Goal: Task Accomplishment & Management: Use online tool/utility

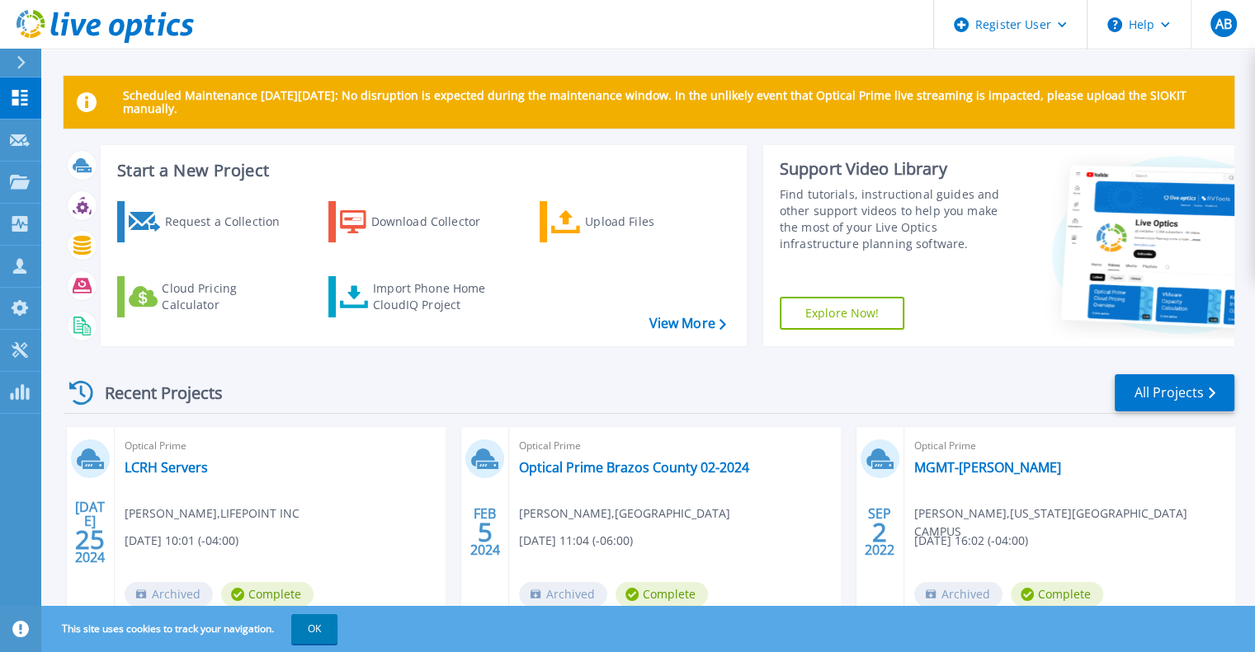
drag, startPoint x: 0, startPoint y: 0, endPoint x: 440, endPoint y: 151, distance: 464.8
click at [440, 151] on div "Start a New Project Request a Collection Download Collector Upload Files Cloud …" at bounding box center [424, 245] width 646 height 201
click at [200, 213] on div "Request a Collection" at bounding box center [230, 221] width 132 height 33
click at [858, 316] on link "Explore Now!" at bounding box center [841, 313] width 125 height 33
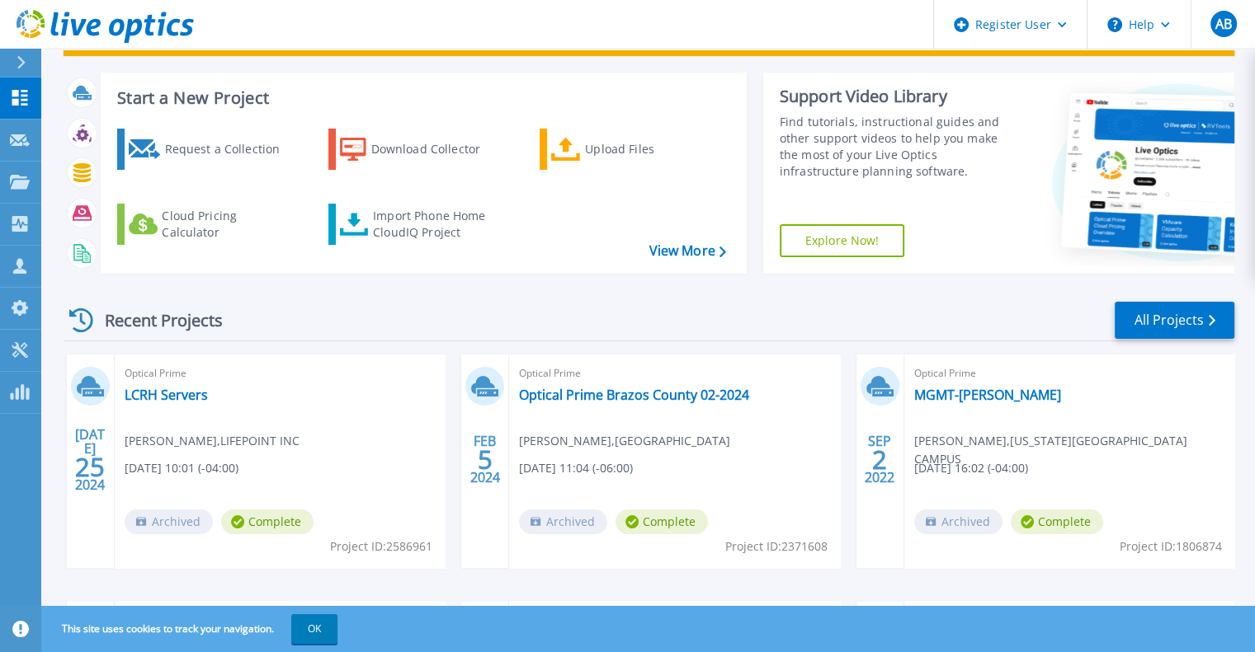
scroll to position [72, 0]
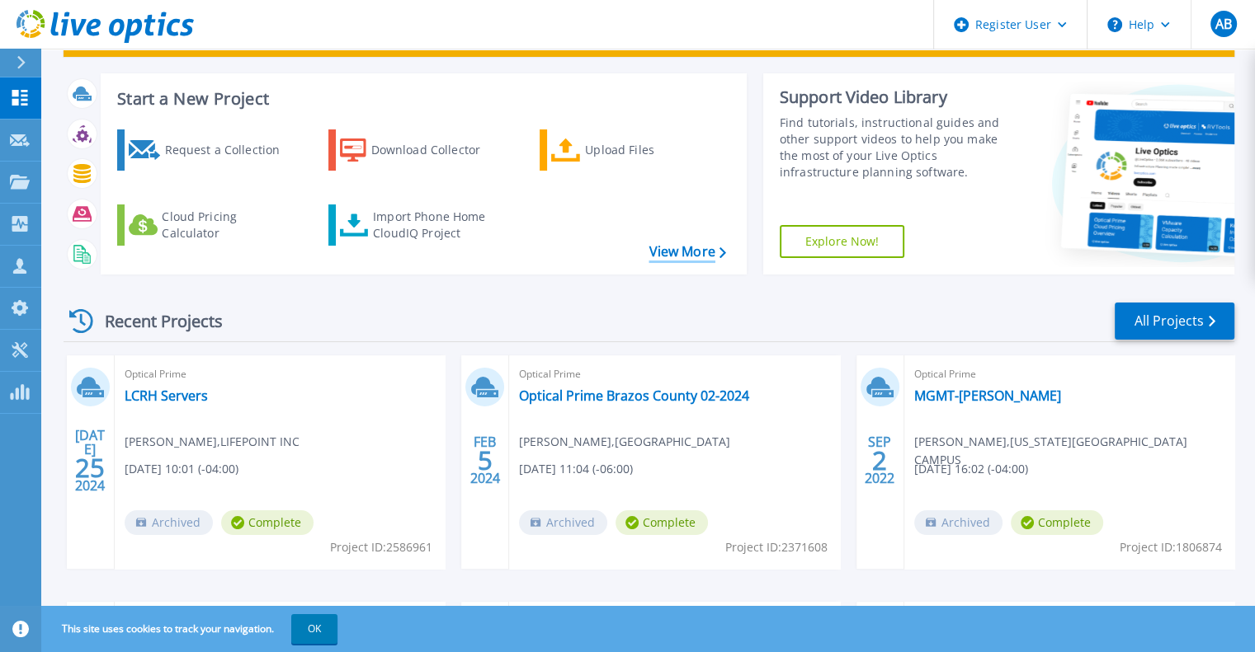
click at [690, 255] on link "View More" at bounding box center [686, 252] width 77 height 16
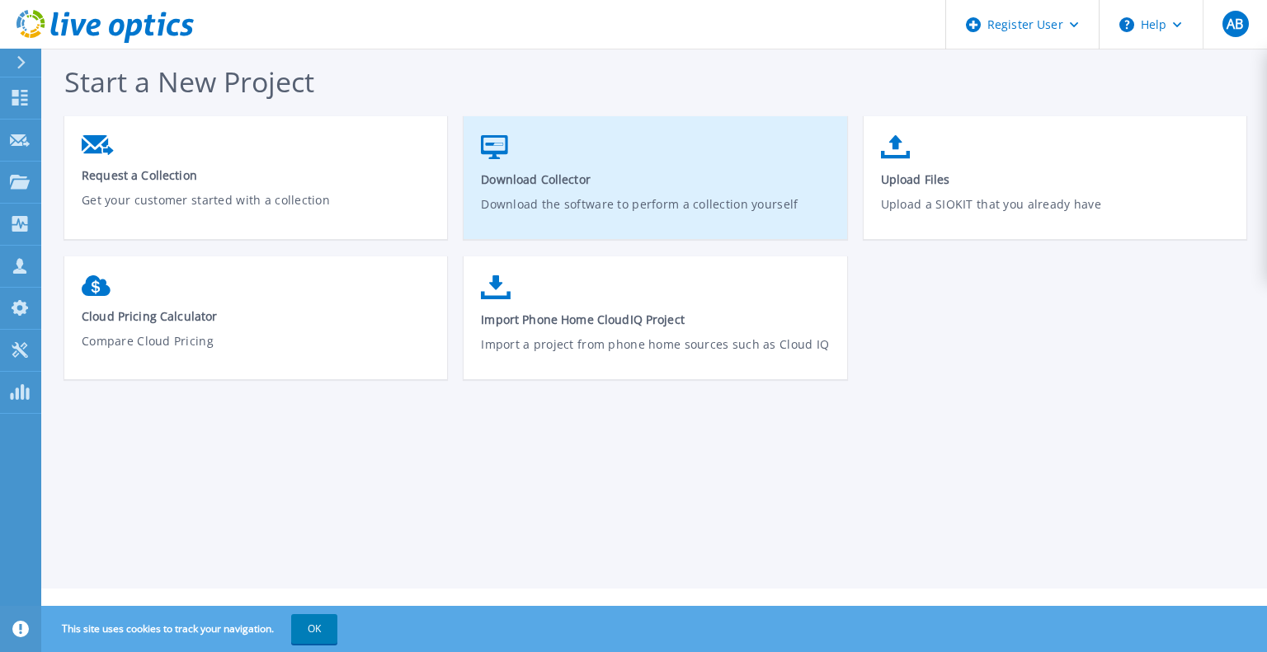
click at [497, 145] on icon at bounding box center [494, 147] width 26 height 24
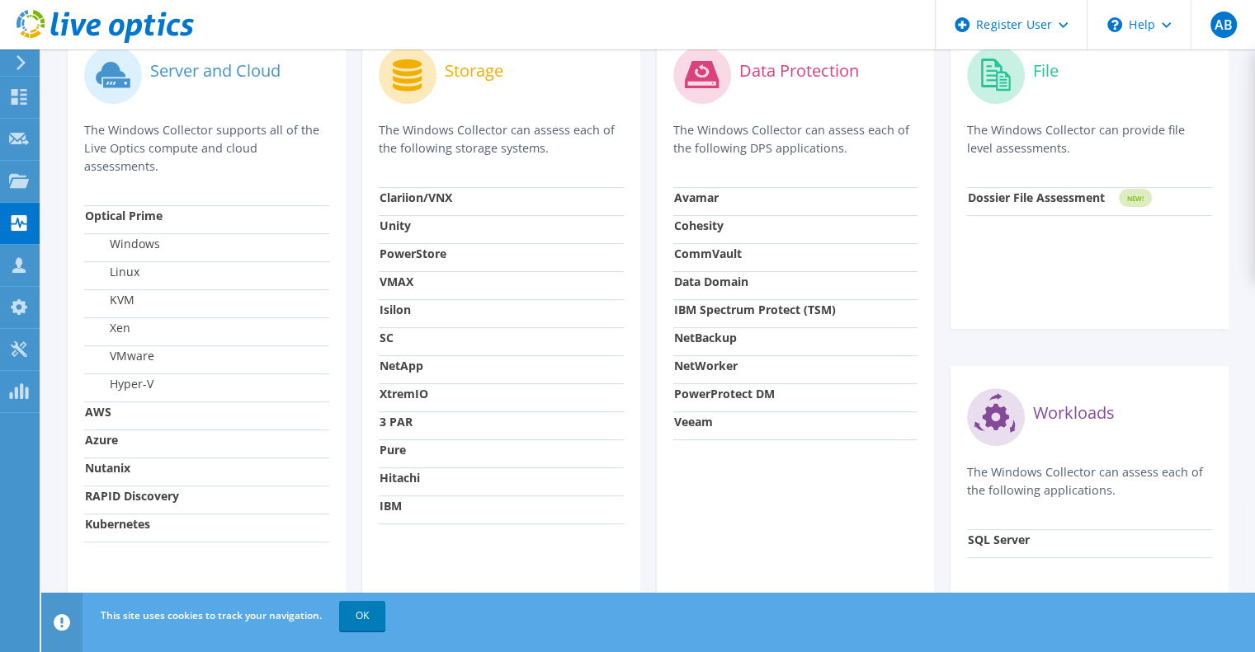
scroll to position [566, 0]
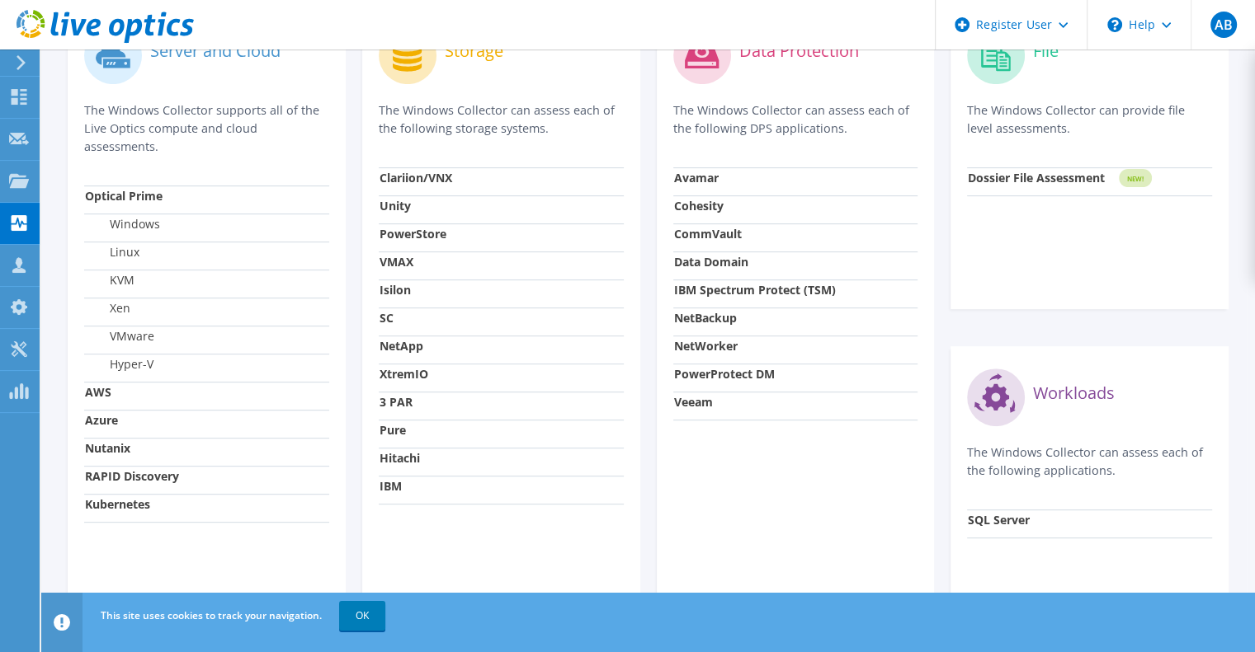
click at [129, 367] on label "Hyper-V" at bounding box center [119, 364] width 68 height 16
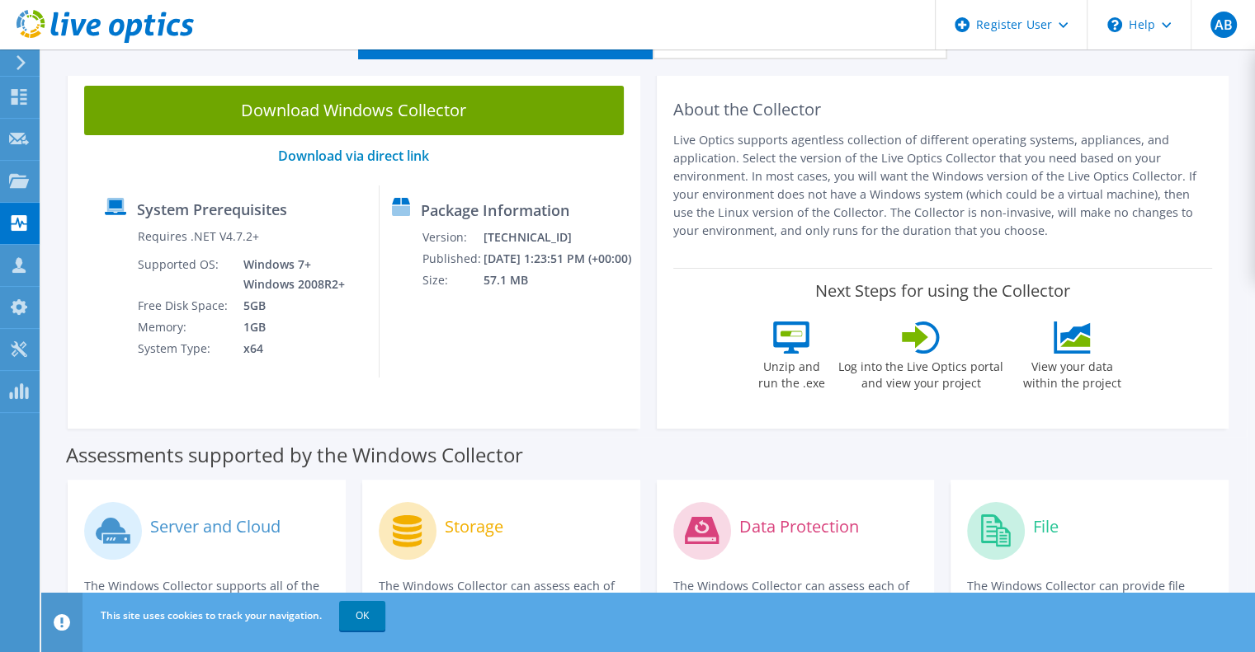
scroll to position [0, 0]
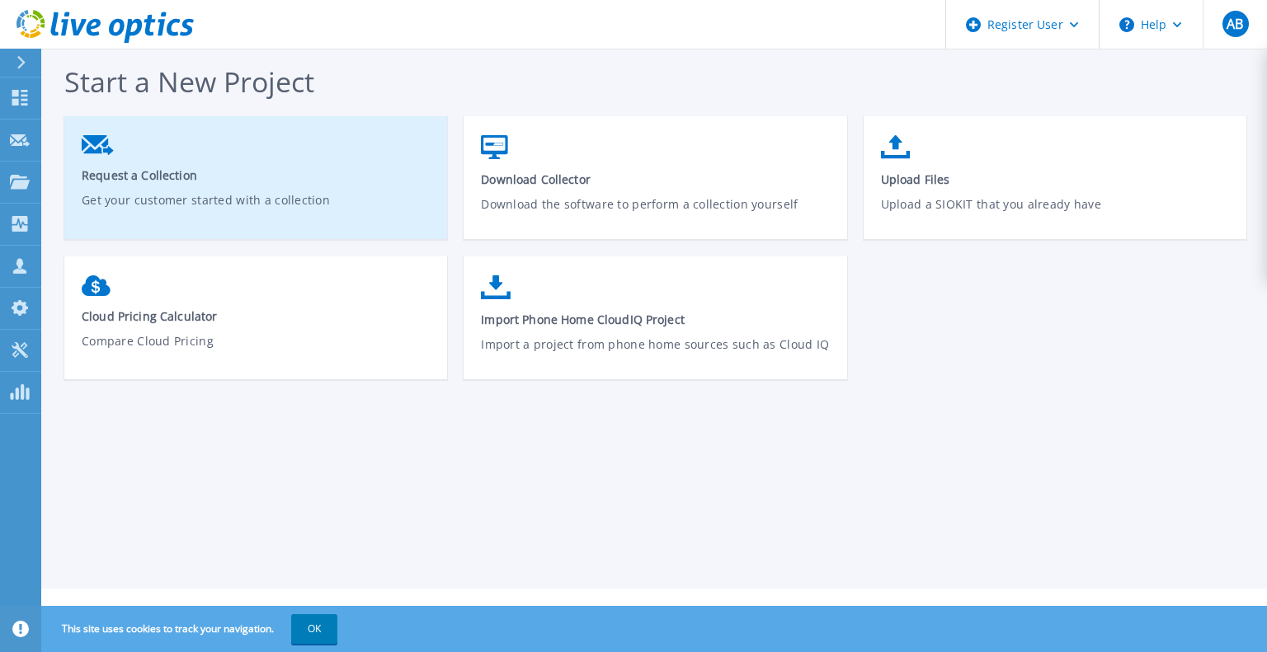
click at [96, 153] on icon at bounding box center [98, 145] width 32 height 20
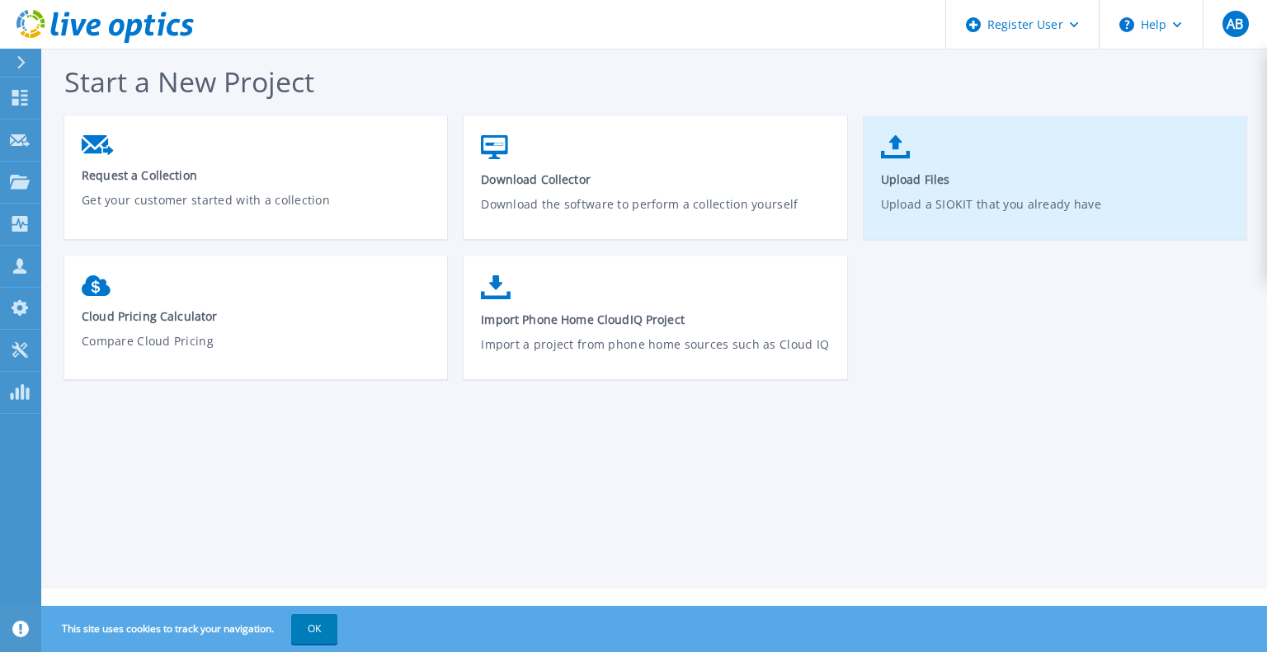
click at [887, 143] on icon at bounding box center [896, 147] width 30 height 24
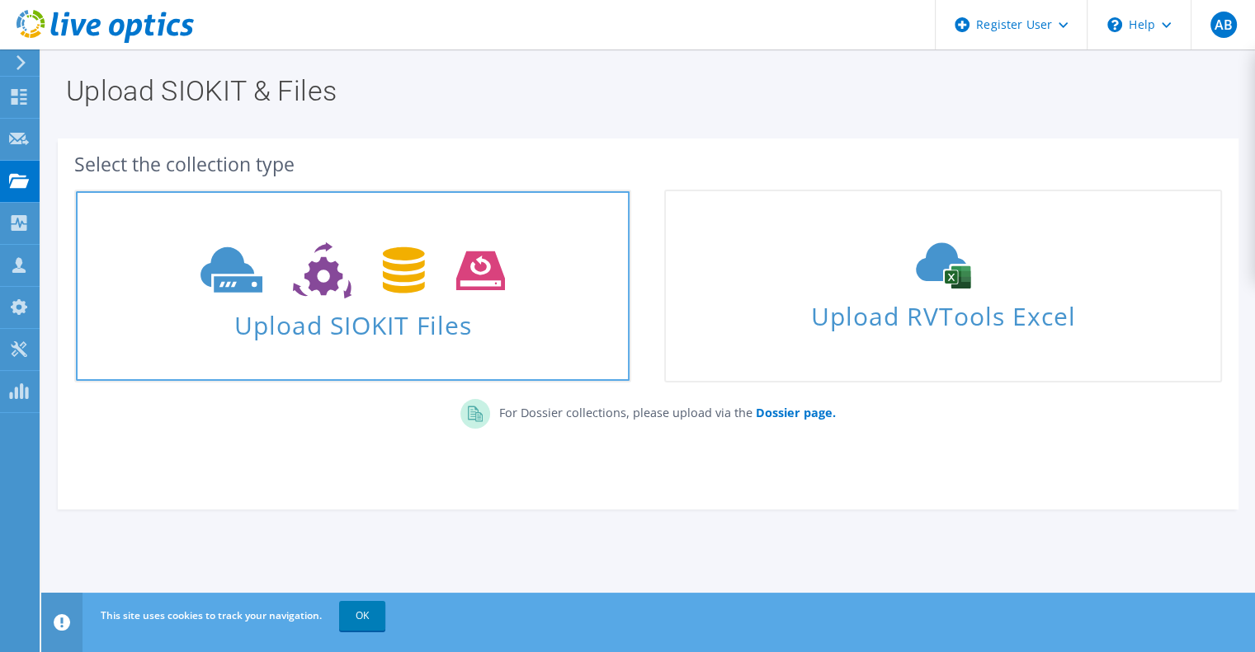
click at [353, 316] on span "Upload SIOKIT Files" at bounding box center [352, 320] width 553 height 35
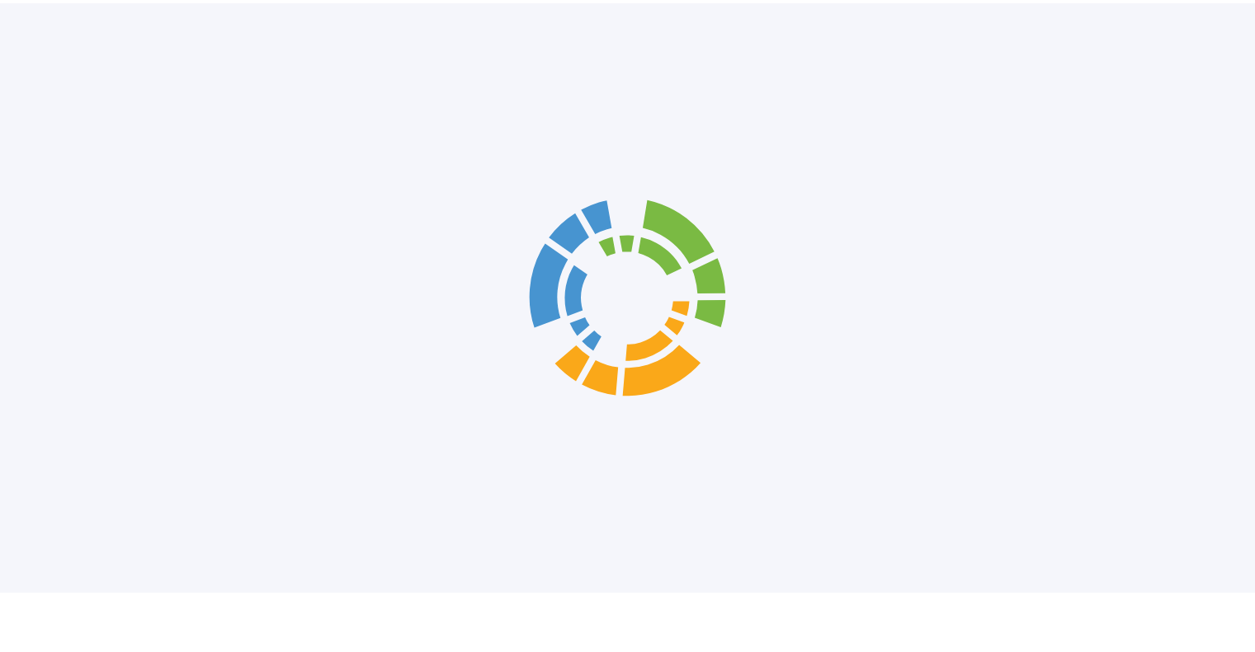
scroll to position [3, 0]
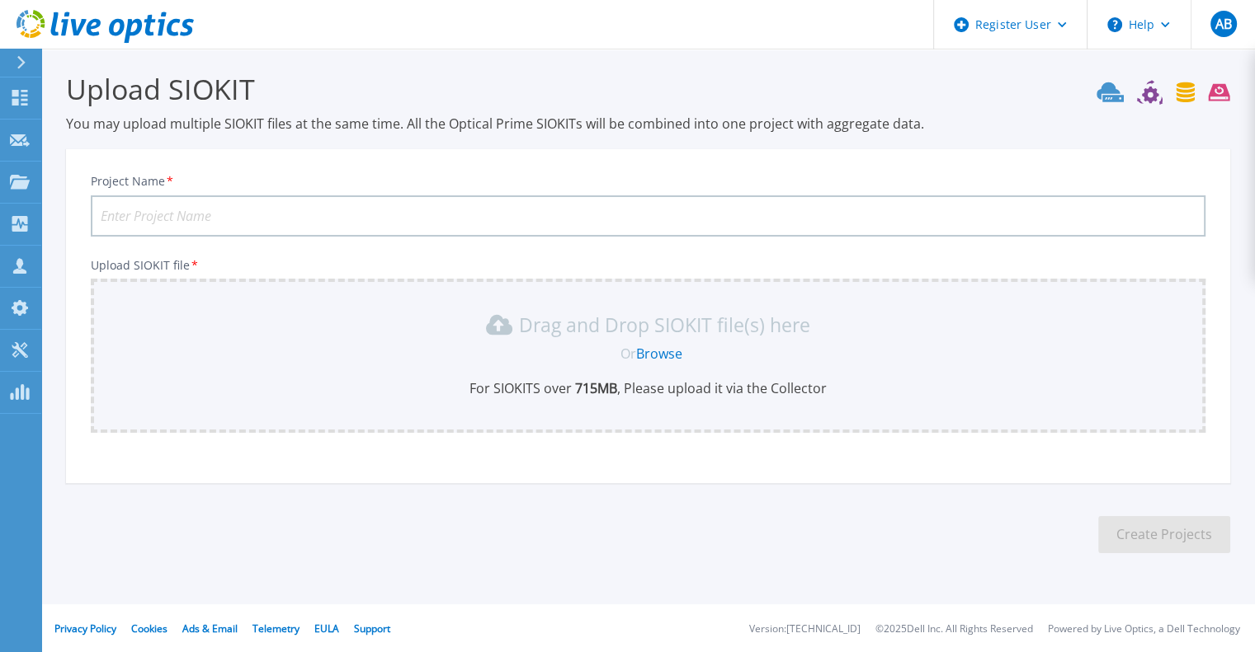
click at [259, 216] on input "Project Name *" at bounding box center [648, 215] width 1114 height 41
type input "Imperial"
click at [523, 333] on p "Drag and Drop SIOKIT file(s) here" at bounding box center [664, 325] width 291 height 16
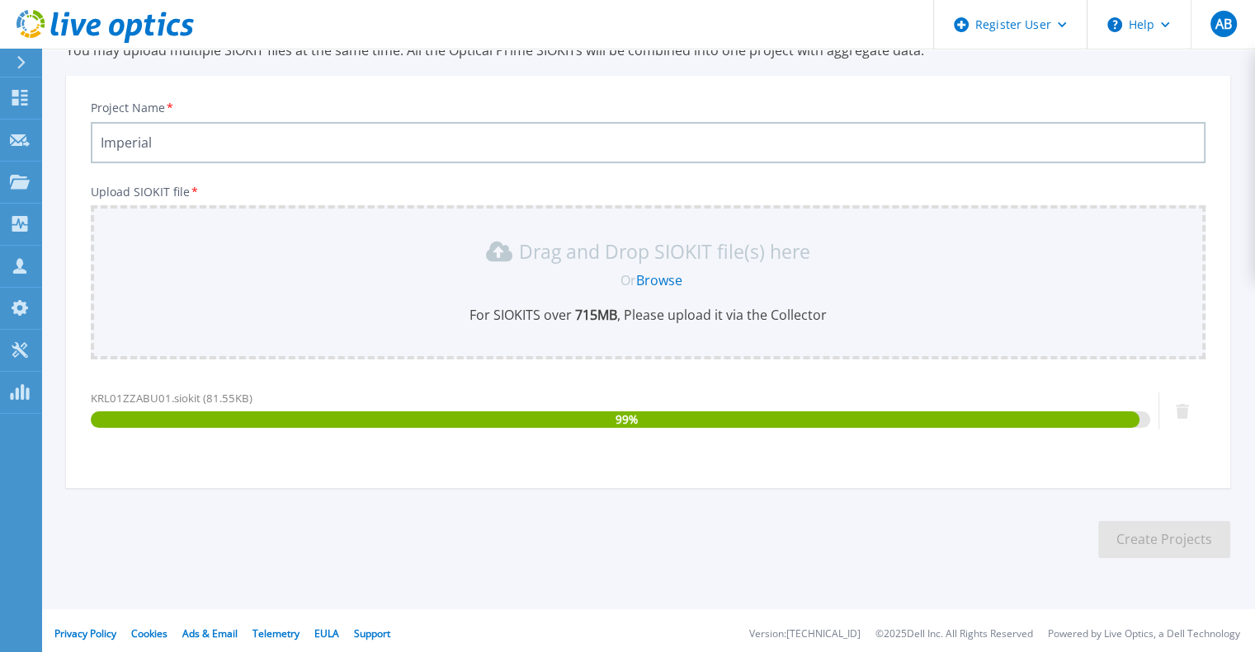
scroll to position [82, 0]
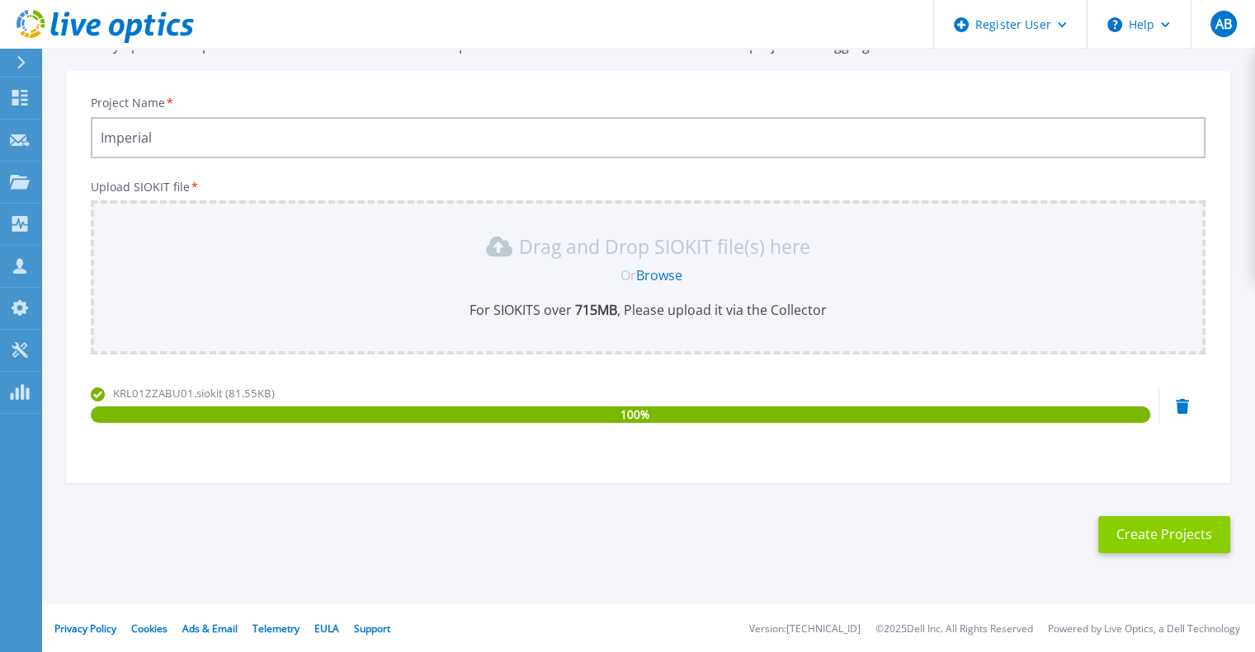
click at [1134, 532] on button "Create Projects" at bounding box center [1164, 534] width 132 height 37
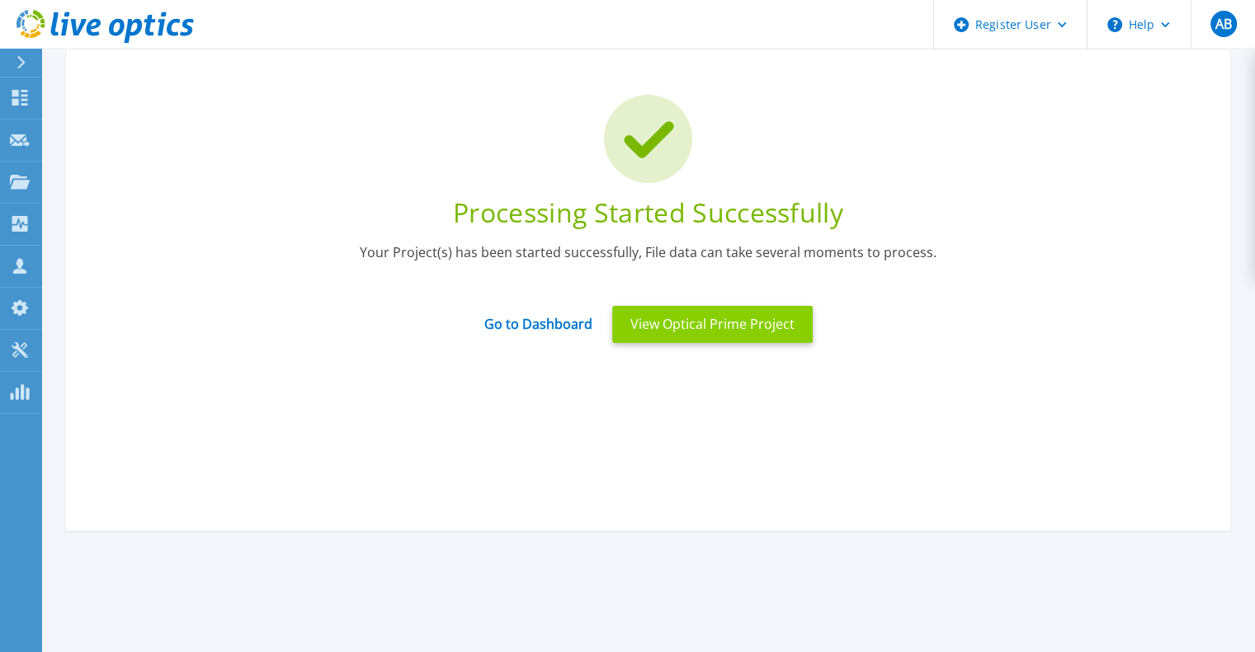
click at [694, 320] on button "View Optical Prime Project" at bounding box center [712, 324] width 200 height 37
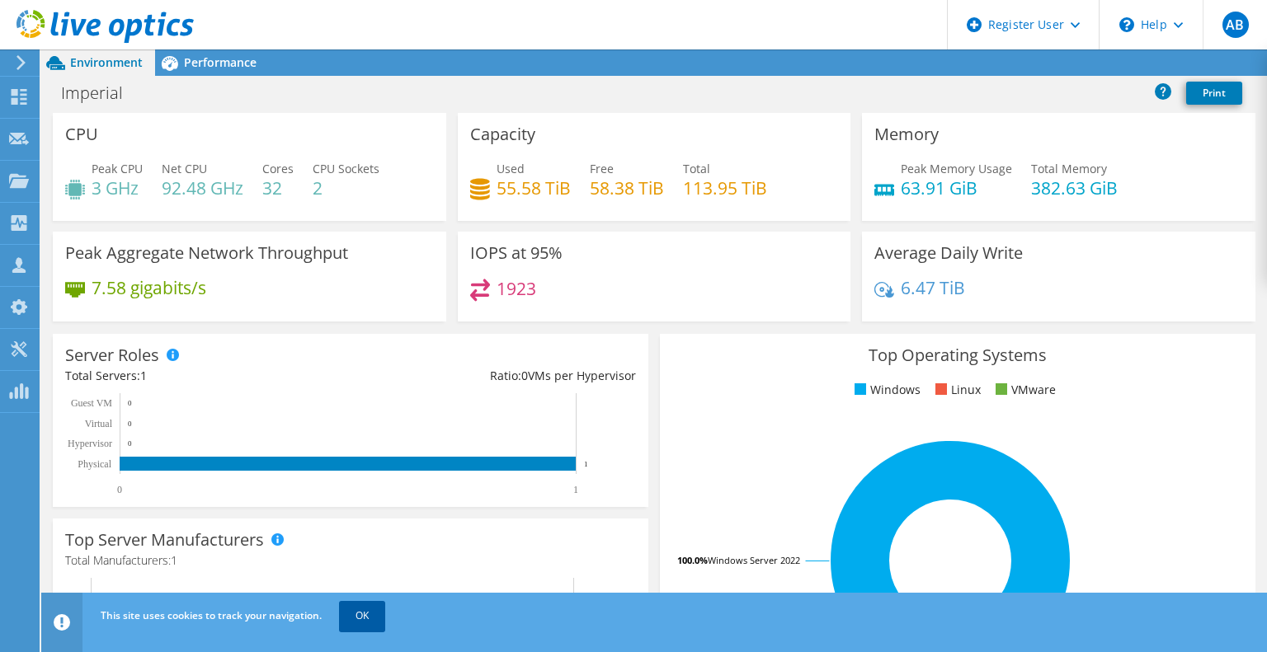
click at [366, 616] on link "OK" at bounding box center [362, 616] width 46 height 30
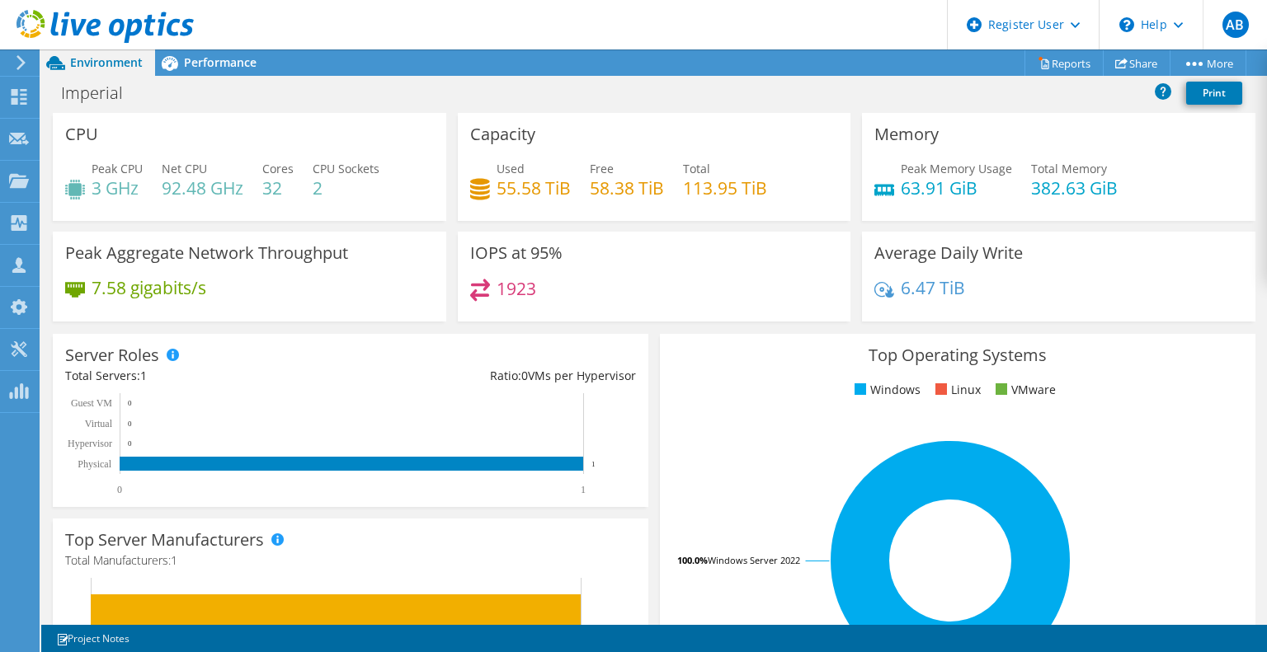
scroll to position [198, 0]
click at [224, 67] on span "Performance" at bounding box center [220, 62] width 73 height 16
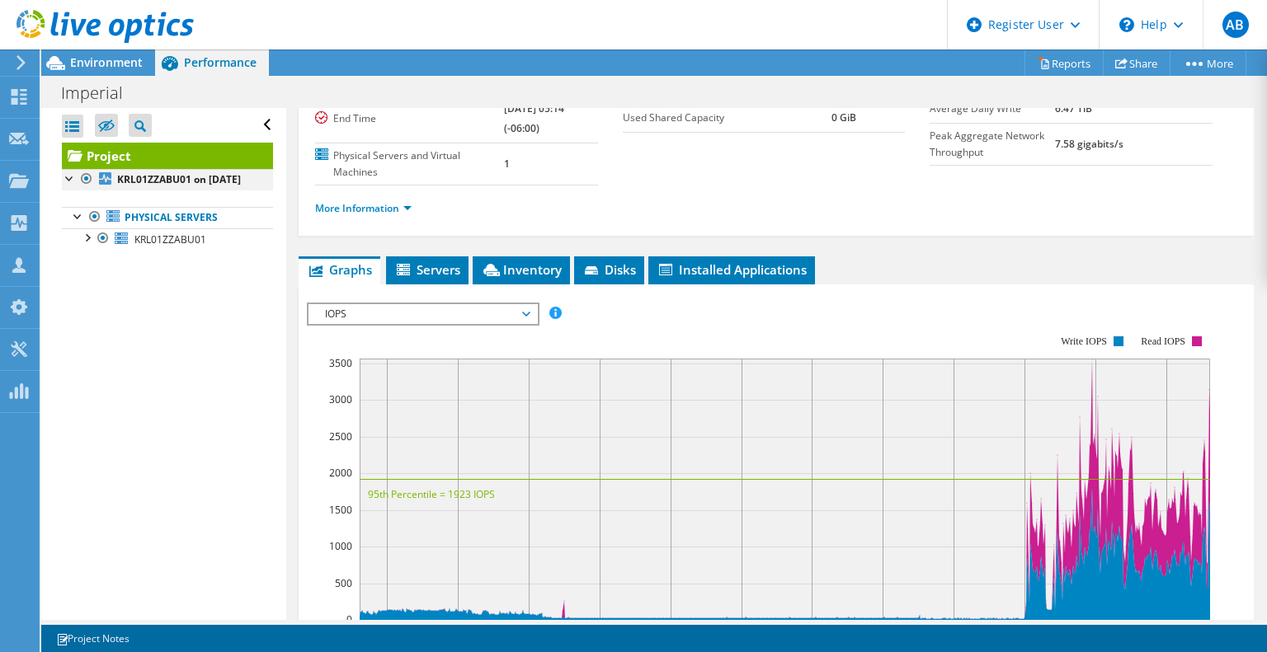
click at [74, 181] on div at bounding box center [70, 177] width 16 height 16
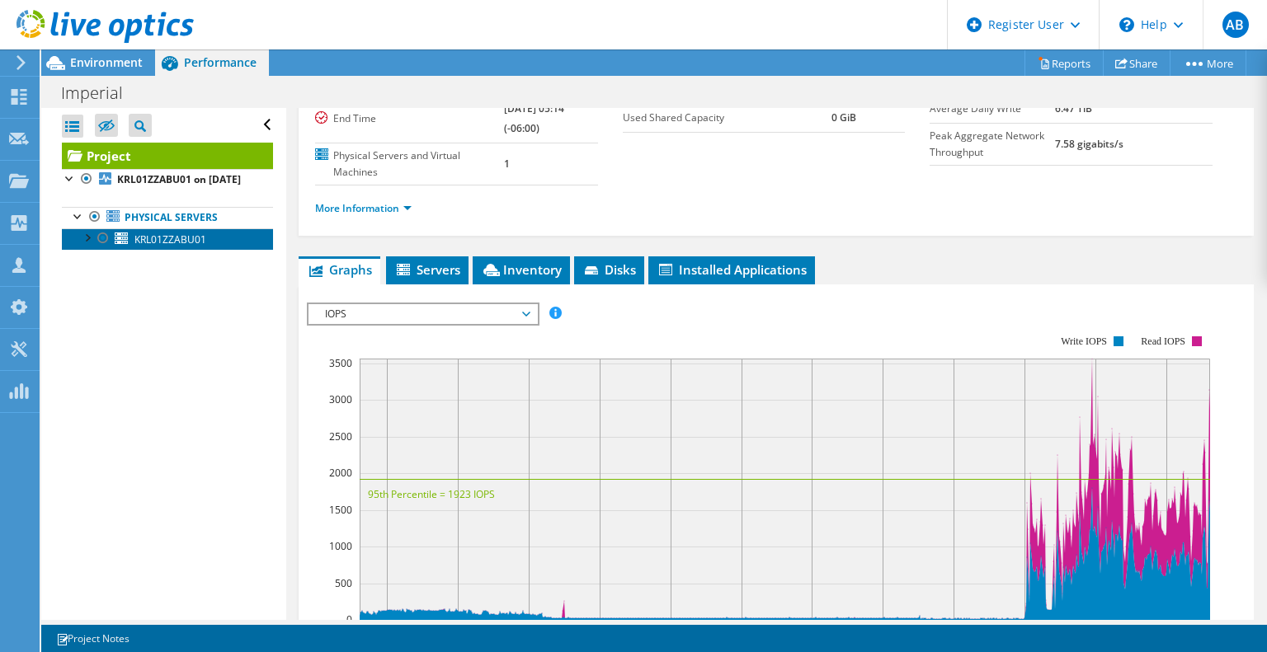
click at [156, 247] on span "KRL01ZZABU01" at bounding box center [170, 240] width 72 height 14
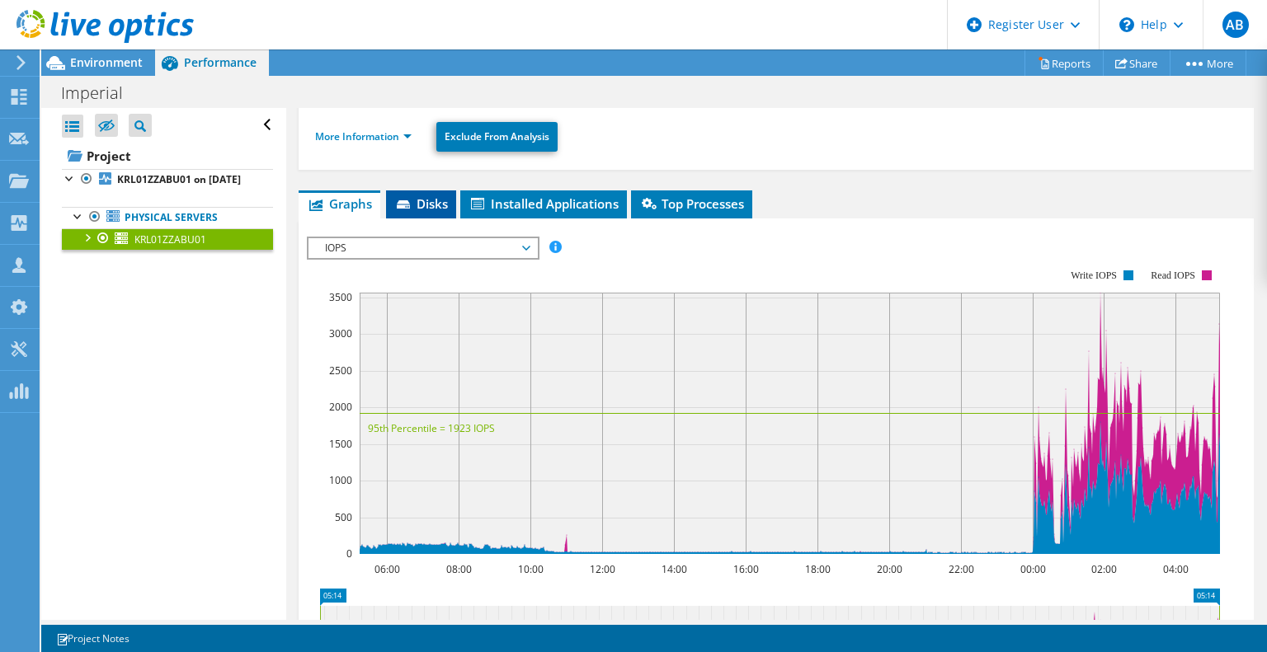
click at [432, 200] on span "Disks" at bounding box center [421, 203] width 54 height 16
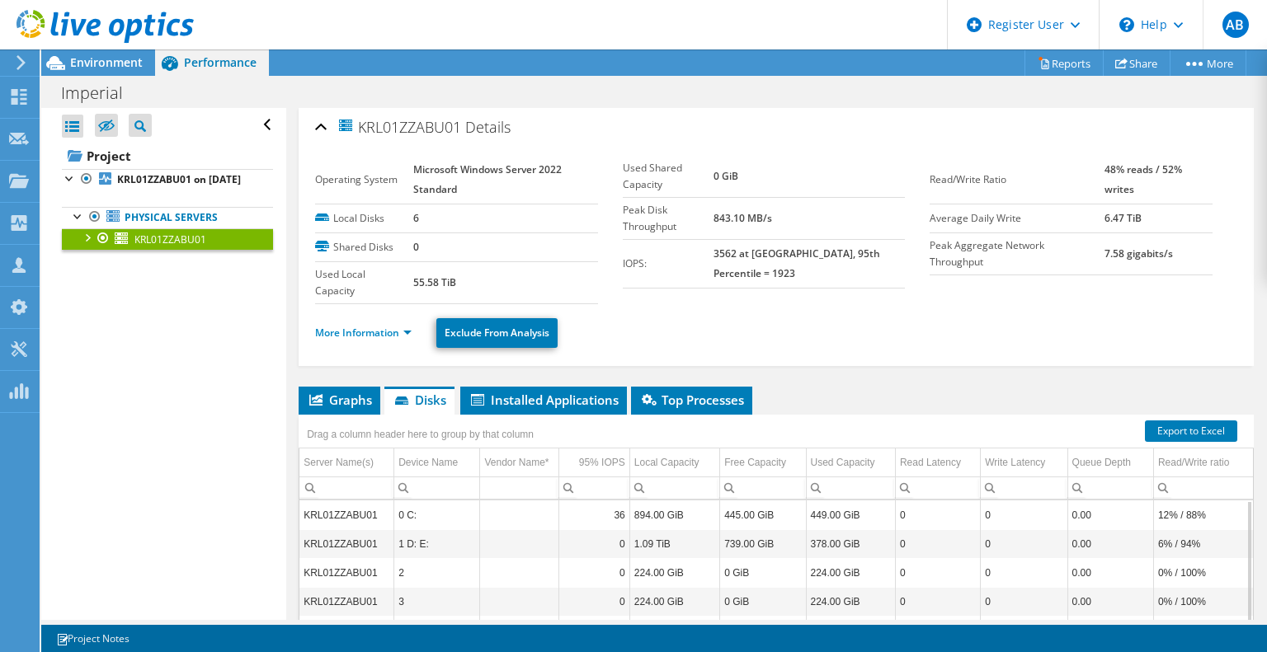
scroll to position [0, 0]
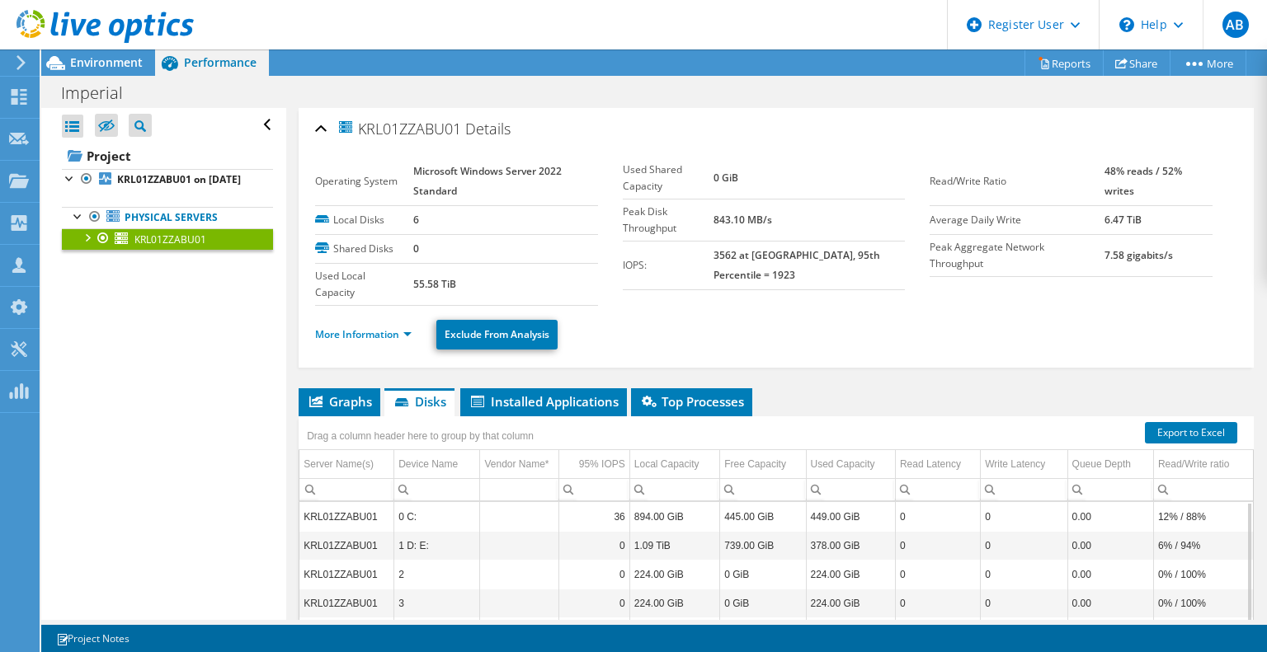
click at [26, 59] on icon at bounding box center [21, 62] width 12 height 15
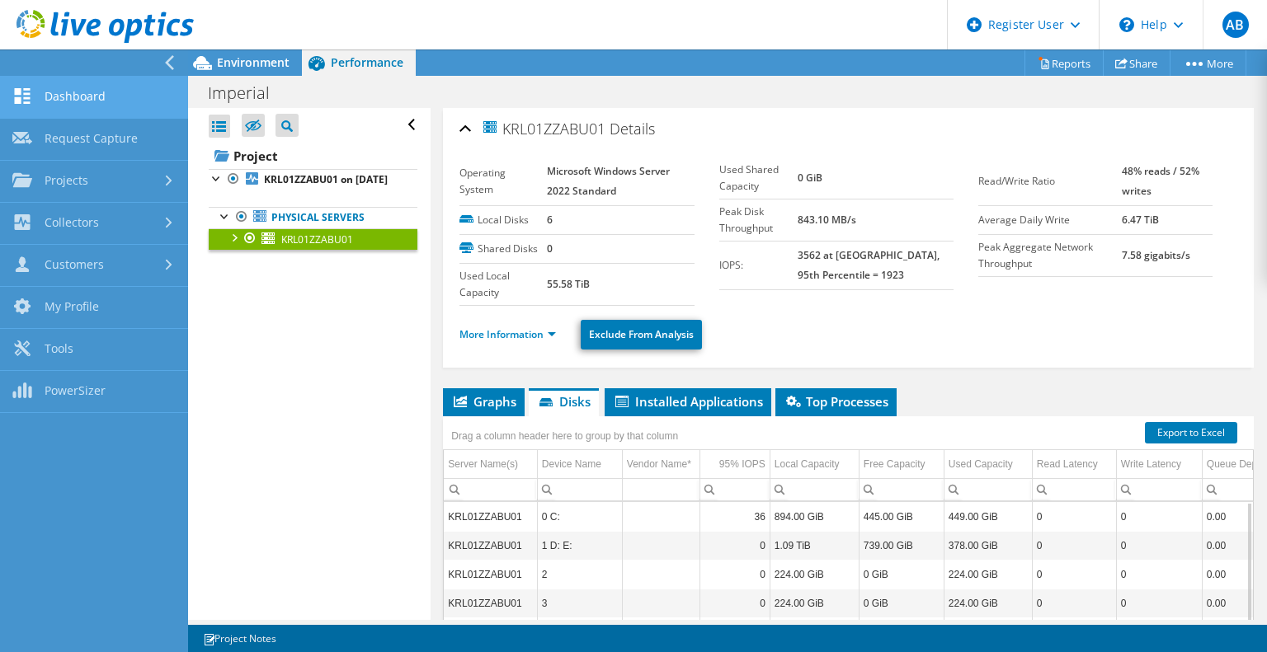
click at [68, 97] on link "Dashboard" at bounding box center [94, 98] width 188 height 42
